Goal: Task Accomplishment & Management: Use online tool/utility

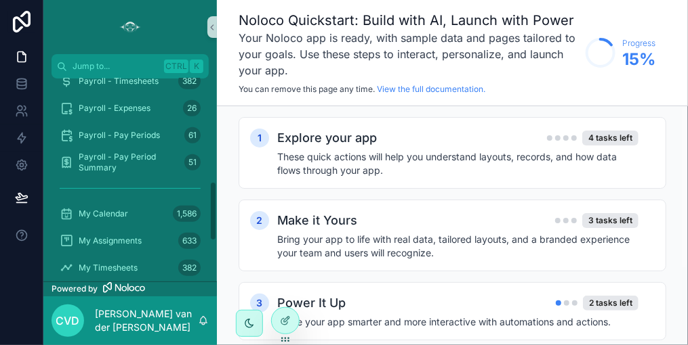
scroll to position [406, 0]
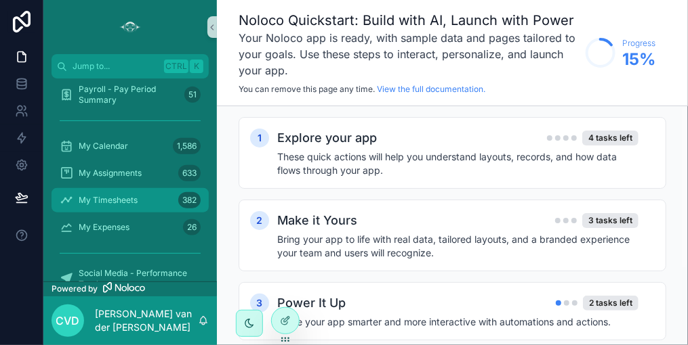
click at [122, 200] on span "My Timesheets" at bounding box center [108, 200] width 59 height 11
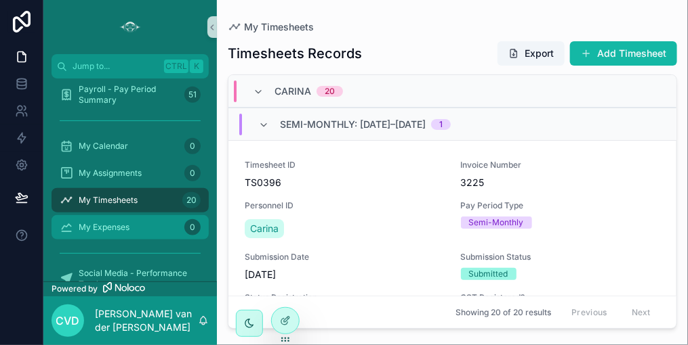
click at [111, 224] on span "My Expenses" at bounding box center [104, 227] width 51 height 11
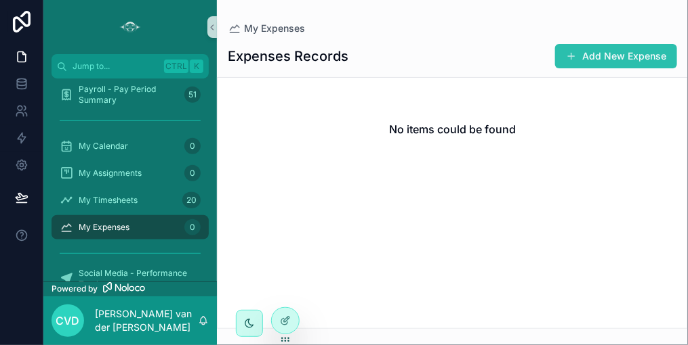
click at [632, 51] on button "Add New Expense" at bounding box center [616, 56] width 122 height 24
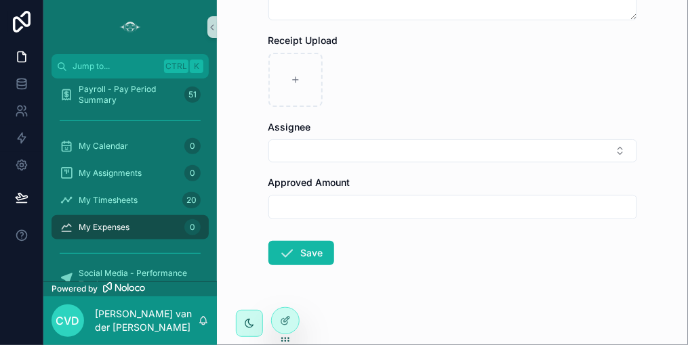
scroll to position [463, 0]
